Goal: Information Seeking & Learning: Learn about a topic

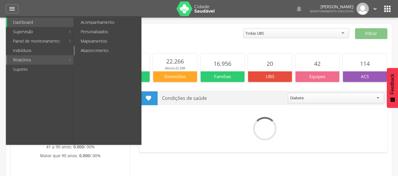
click at [95, 50] on link "Abastecimento" at bounding box center [108, 50] width 66 height 9
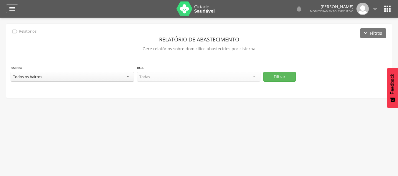
click at [93, 77] on div "Todos os bairros" at bounding box center [72, 77] width 123 height 10
click at [196, 77] on div "Todas as ruas" at bounding box center [198, 77] width 123 height 10
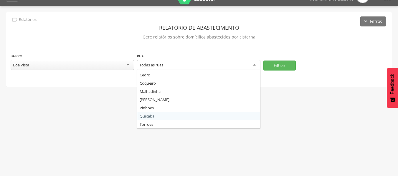
scroll to position [18, 0]
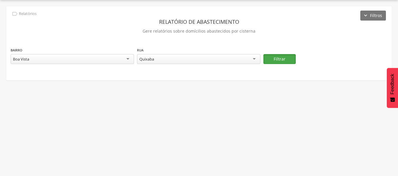
click at [287, 59] on button "Filtrar" at bounding box center [279, 59] width 32 height 10
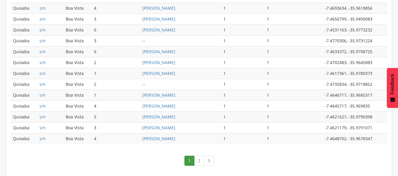
scroll to position [315, 0]
click at [208, 161] on link "3" at bounding box center [209, 161] width 10 height 10
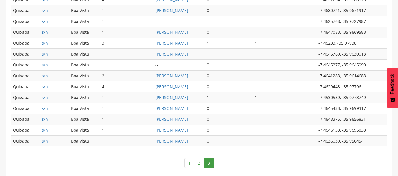
scroll to position [250, 0]
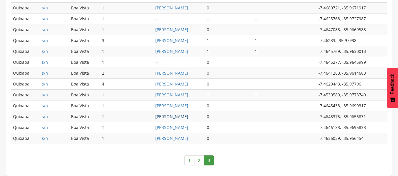
click at [165, 117] on link "[PERSON_NAME]" at bounding box center [171, 117] width 33 height 6
type input "**********"
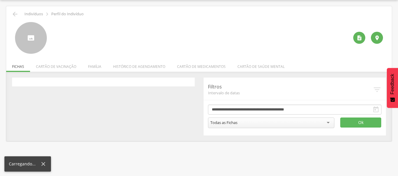
scroll to position [18, 0]
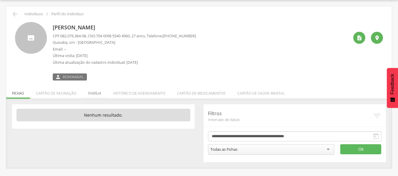
click at [99, 93] on li "Família" at bounding box center [94, 92] width 25 height 14
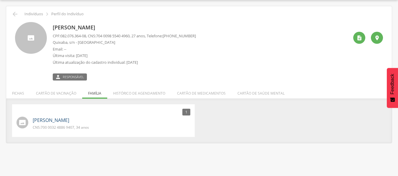
click at [63, 118] on link "[PERSON_NAME]" at bounding box center [51, 120] width 37 height 7
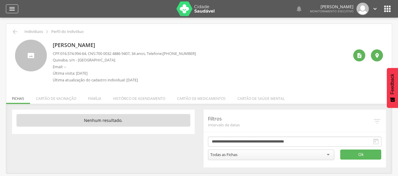
click at [14, 11] on icon "" at bounding box center [12, 8] width 7 height 7
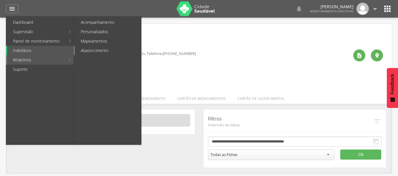
click at [96, 50] on link "Abastecimento" at bounding box center [108, 50] width 66 height 9
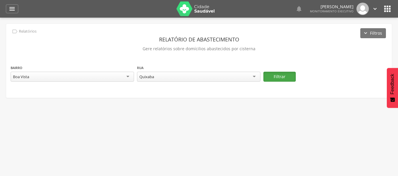
click at [279, 75] on button "Filtrar" at bounding box center [279, 77] width 32 height 10
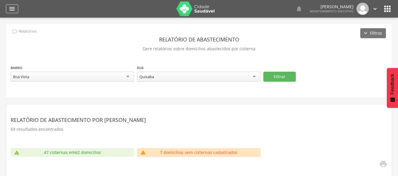
click at [17, 11] on div "" at bounding box center [12, 8] width 12 height 9
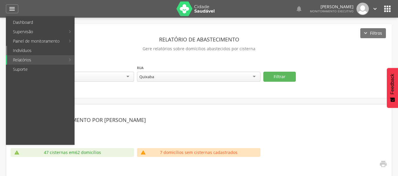
click at [28, 49] on link "Indivíduos" at bounding box center [40, 50] width 67 height 9
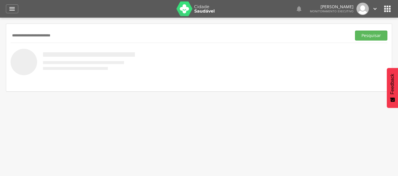
type input "**********"
click at [355, 31] on button "Pesquisar" at bounding box center [371, 36] width 32 height 10
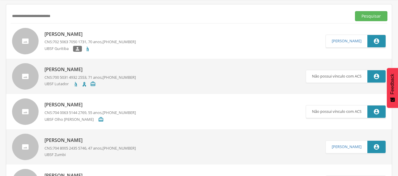
scroll to position [29, 0]
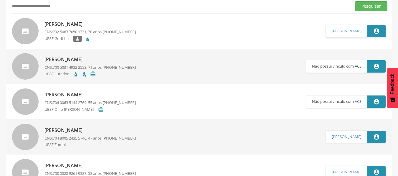
click at [110, 73] on div "UBSF Lutador " at bounding box center [89, 74] width 91 height 7
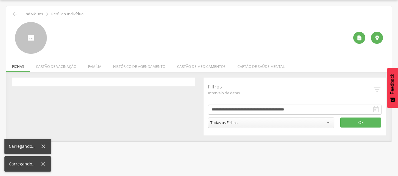
scroll to position [18, 0]
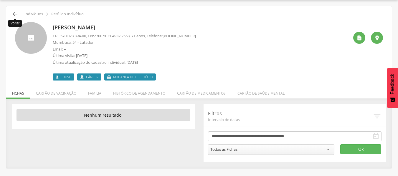
click at [14, 15] on icon "" at bounding box center [14, 14] width 7 height 7
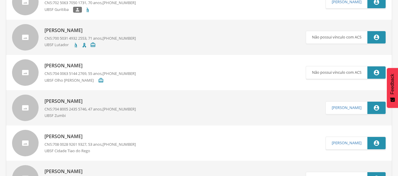
scroll to position [59, 0]
click at [102, 43] on div "UBSF Lutador " at bounding box center [89, 45] width 91 height 7
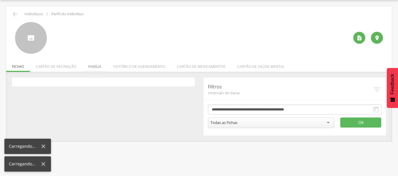
click at [96, 71] on div " Indivíduos  Perfil do Indivíduo   Fichas Cartão de vacinação Família Histó…" at bounding box center [199, 74] width 386 height 136
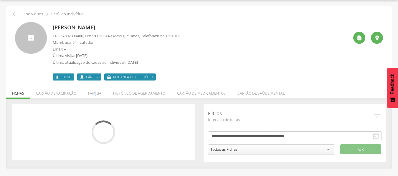
click at [95, 91] on li "Família" at bounding box center [94, 92] width 25 height 14
